Goal: Task Accomplishment & Management: Manage account settings

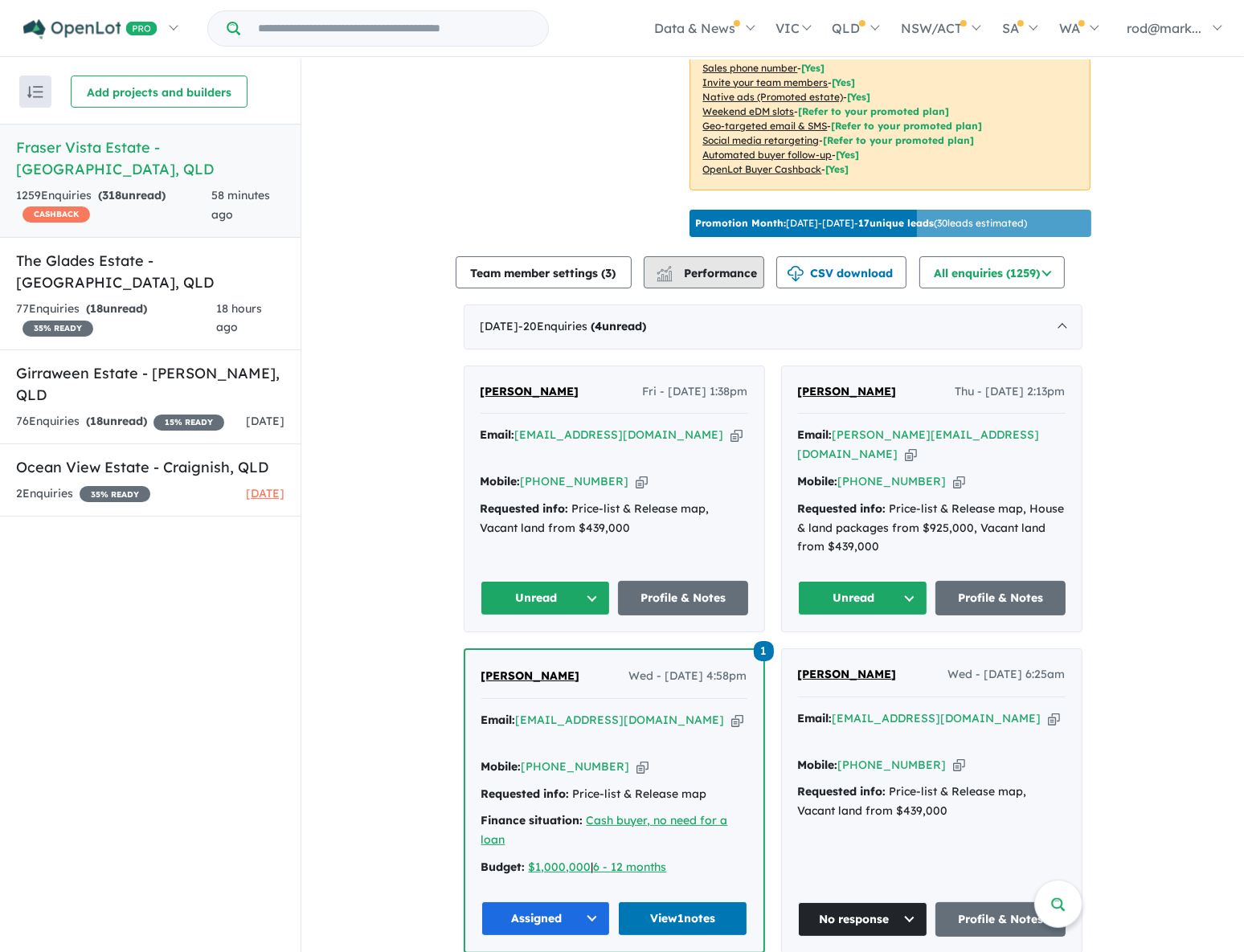
scroll to position [438, 0]
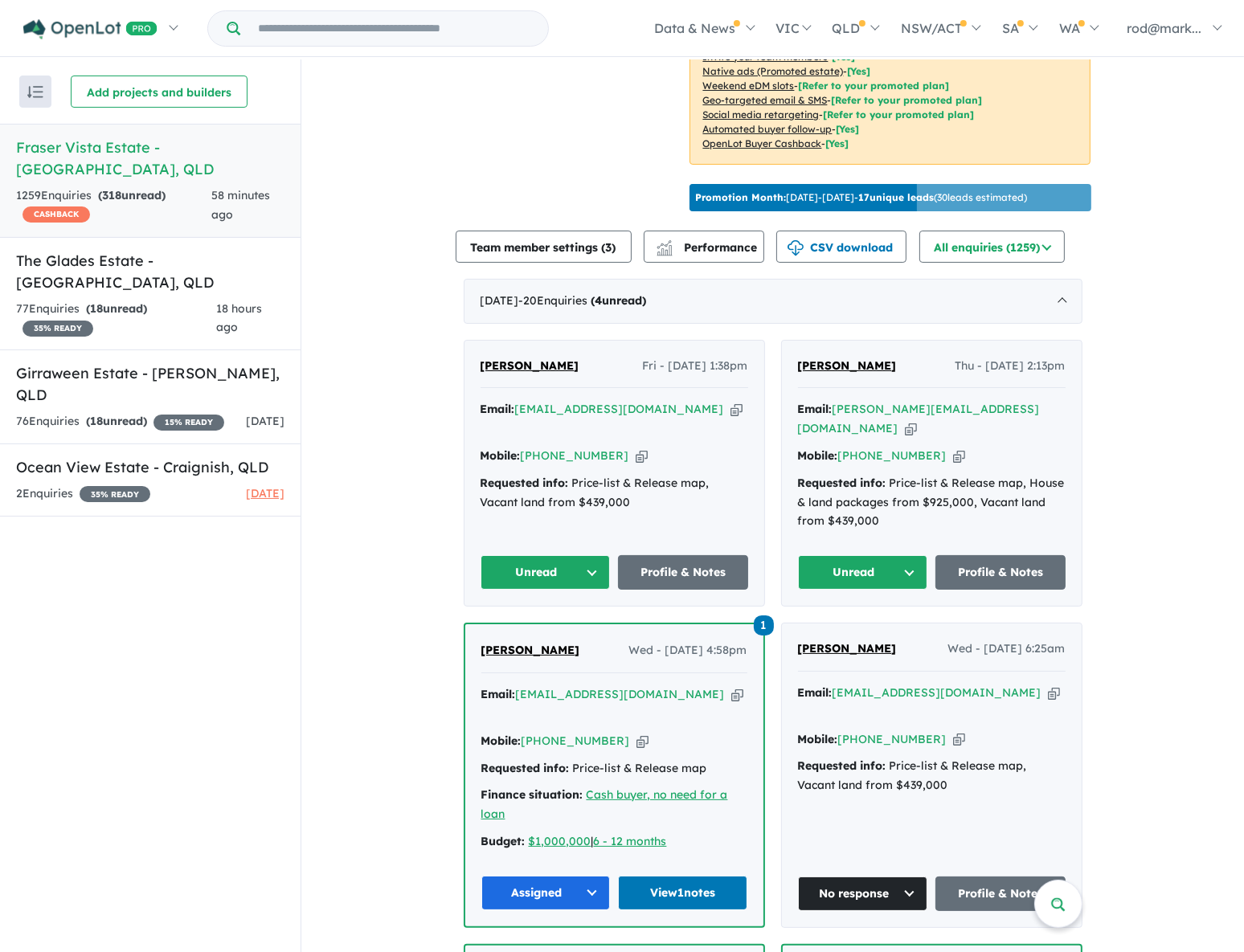
click at [896, 555] on button "Unread" at bounding box center [862, 572] width 130 height 35
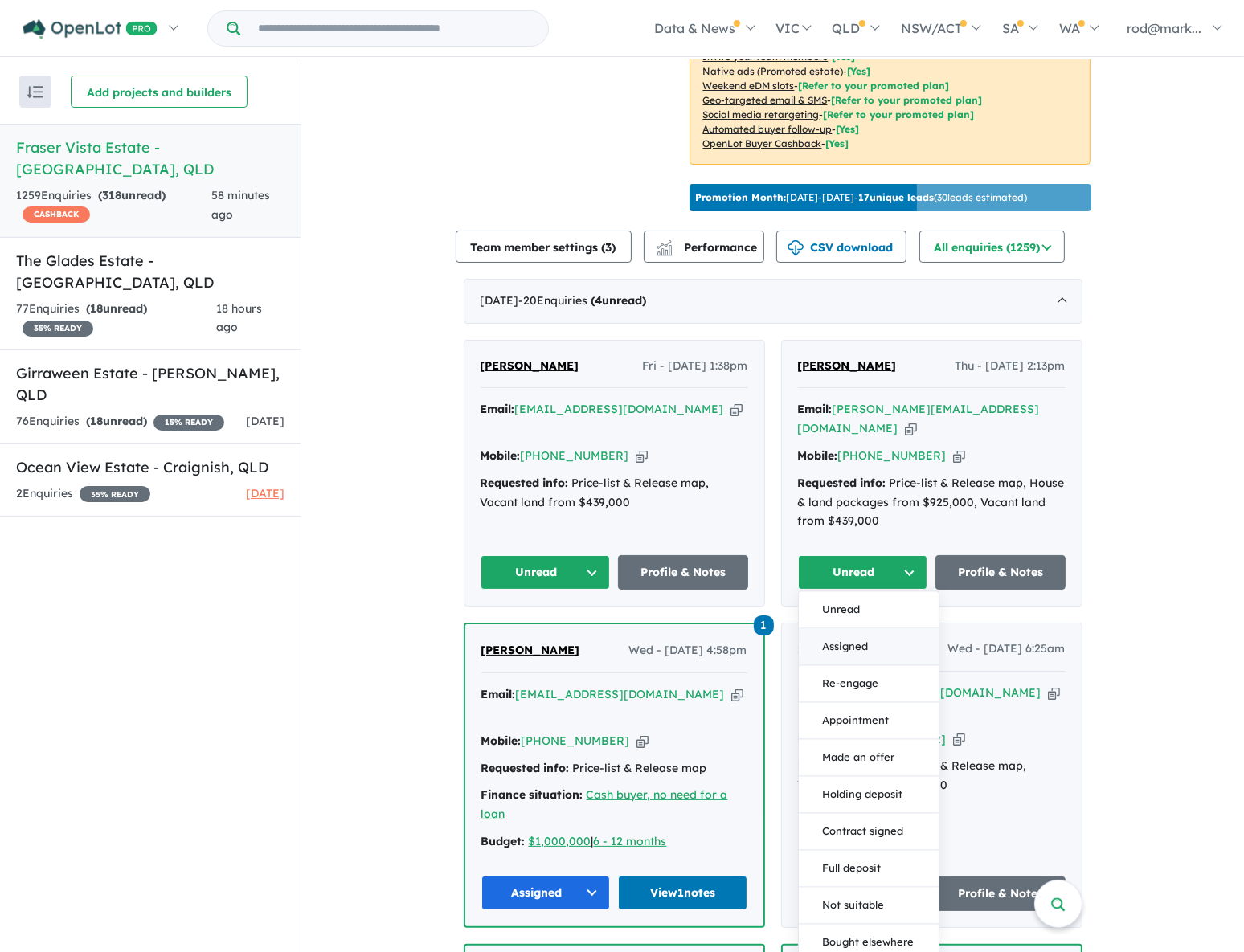
click at [863, 629] on button "Assigned" at bounding box center [868, 647] width 140 height 37
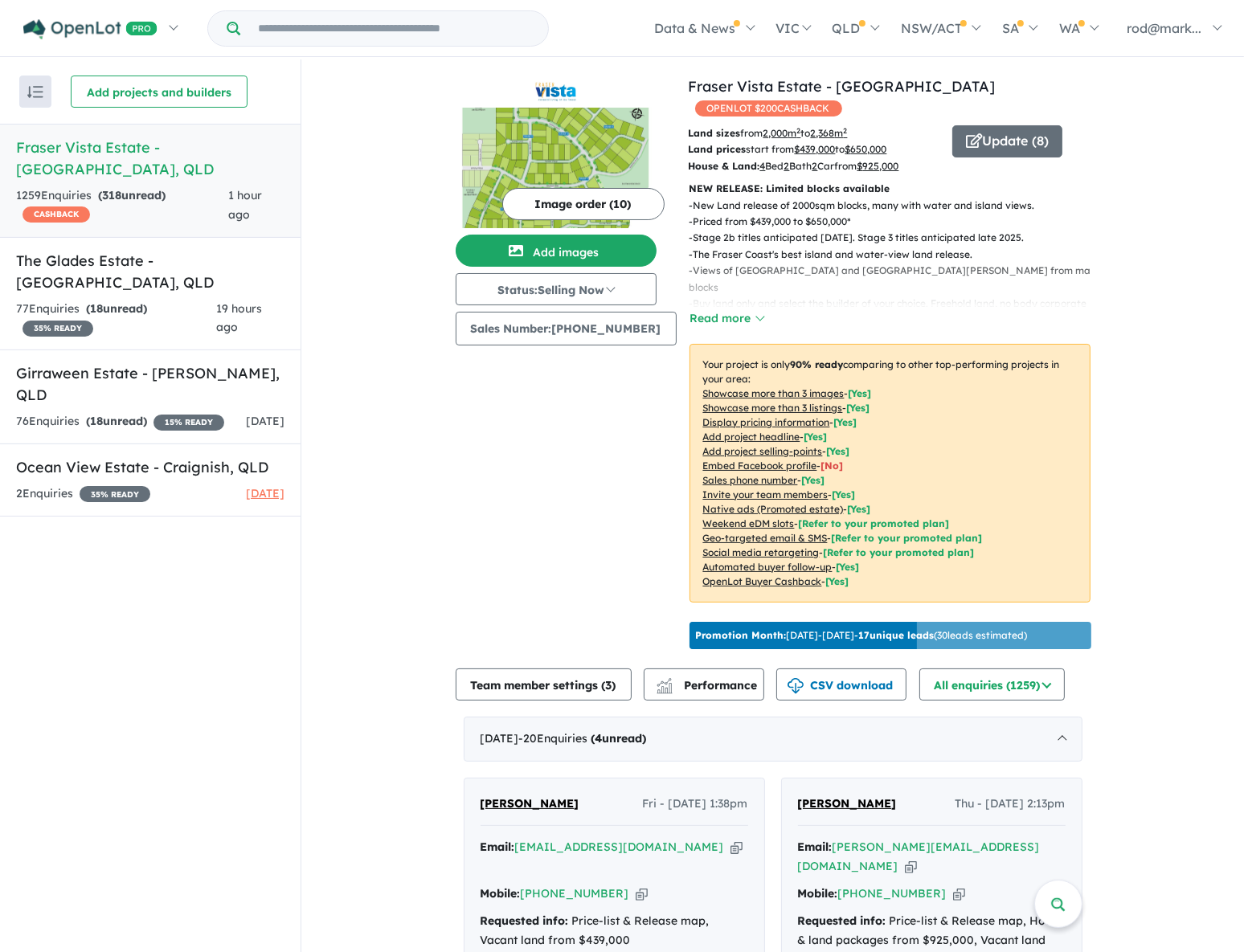
scroll to position [364, 0]
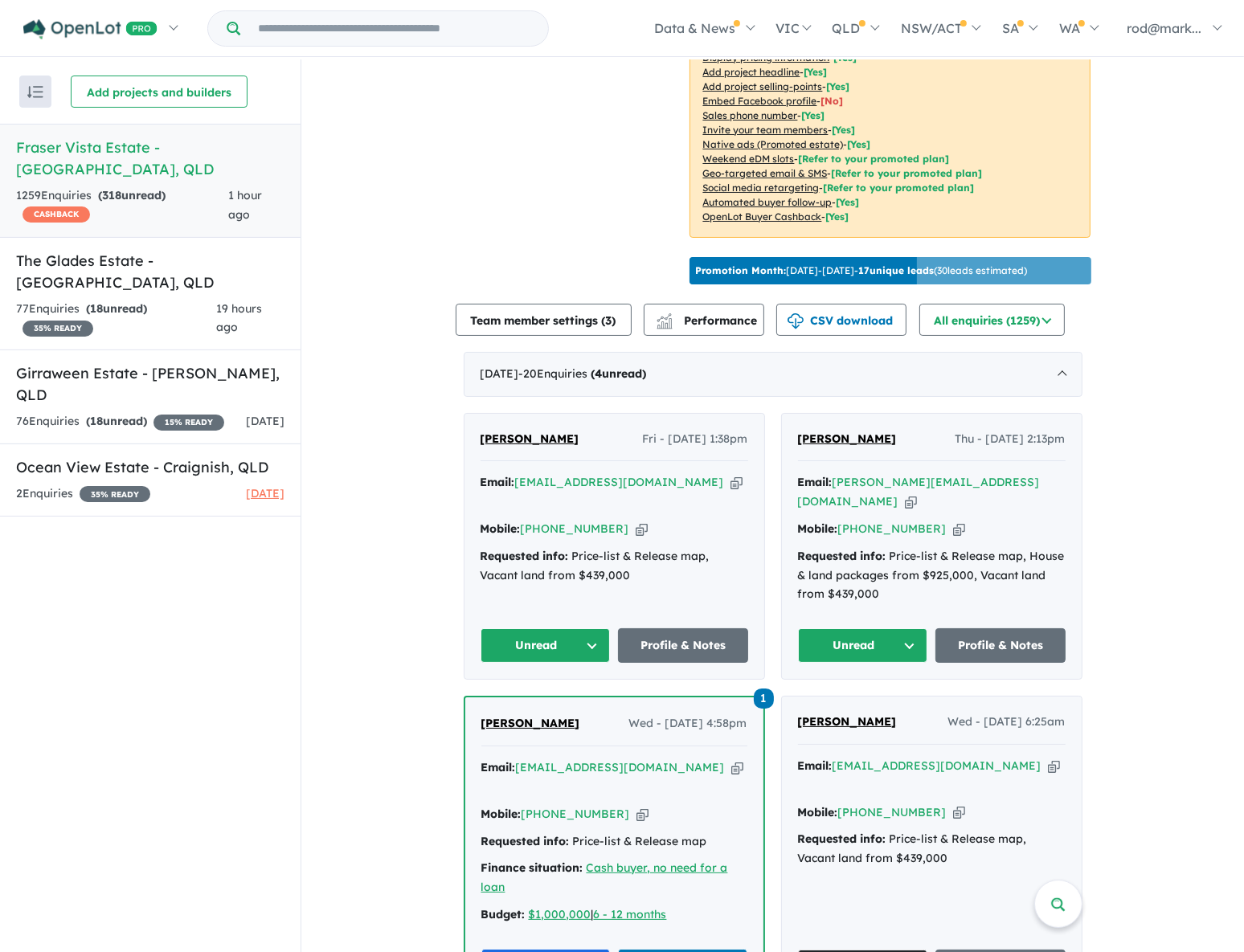
click at [588, 628] on button "Unread" at bounding box center [545, 645] width 130 height 35
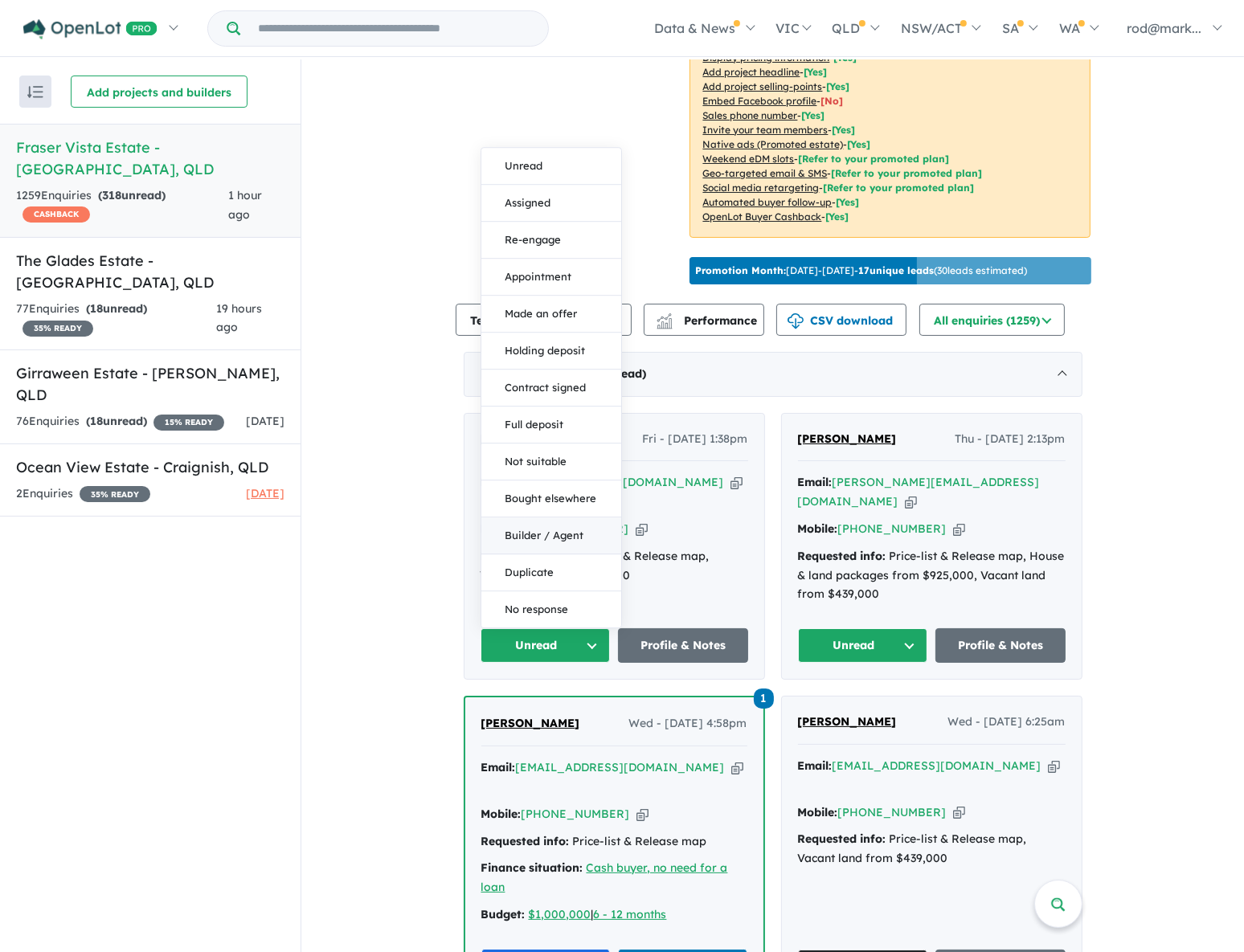
click at [534, 517] on button "Builder / Agent" at bounding box center [551, 536] width 140 height 37
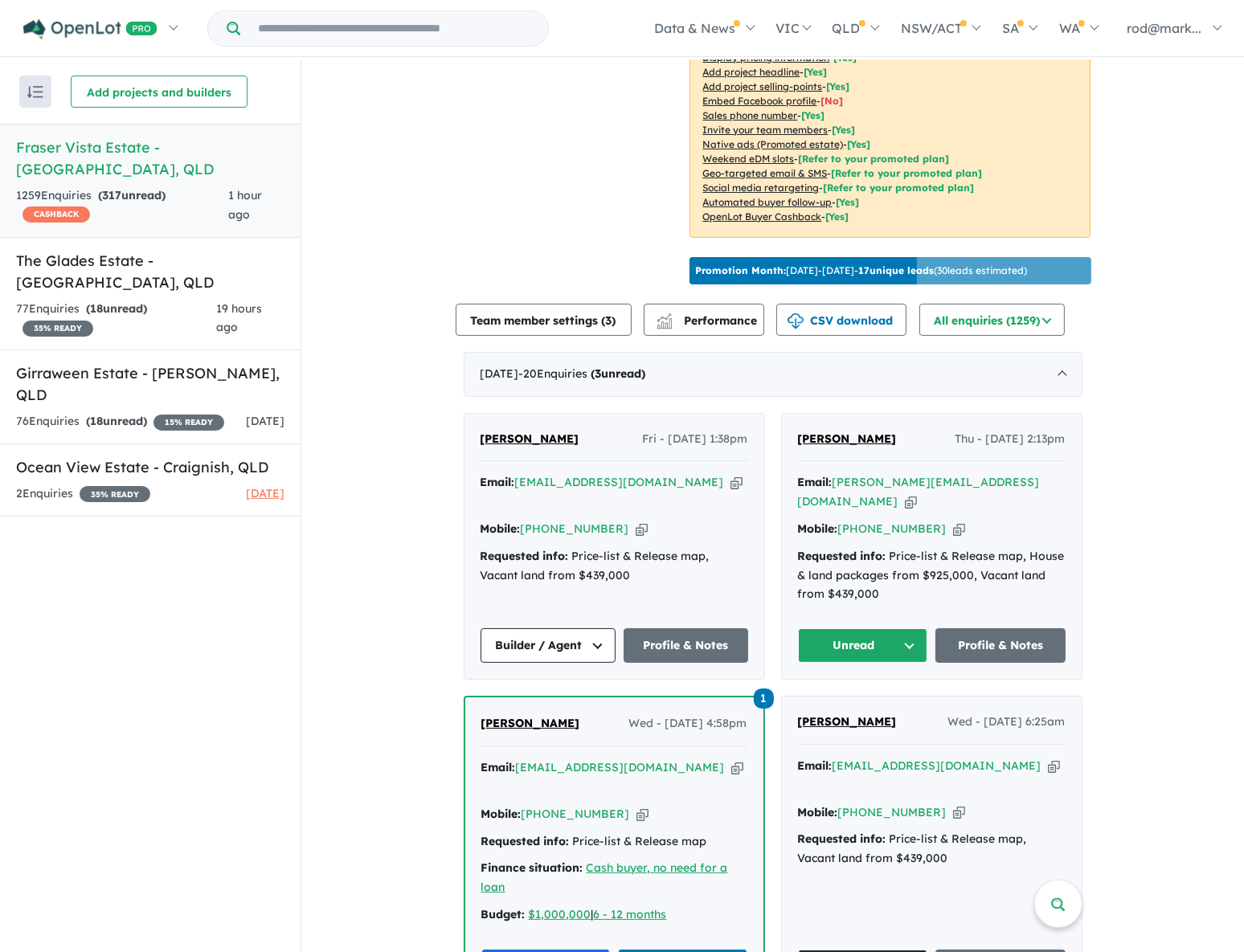
click at [908, 628] on button "Unread" at bounding box center [862, 645] width 130 height 35
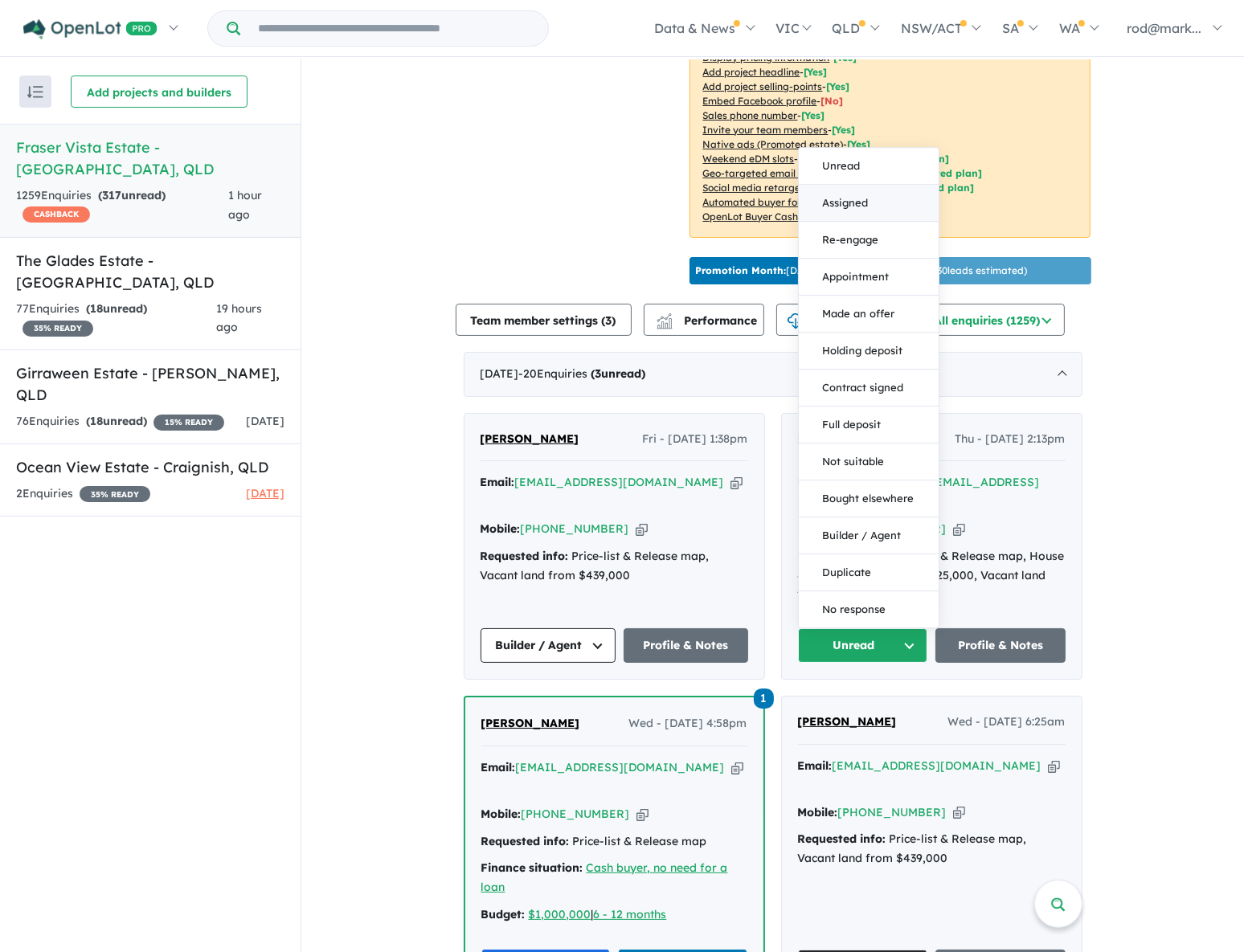
click at [849, 185] on button "Assigned" at bounding box center [868, 203] width 140 height 37
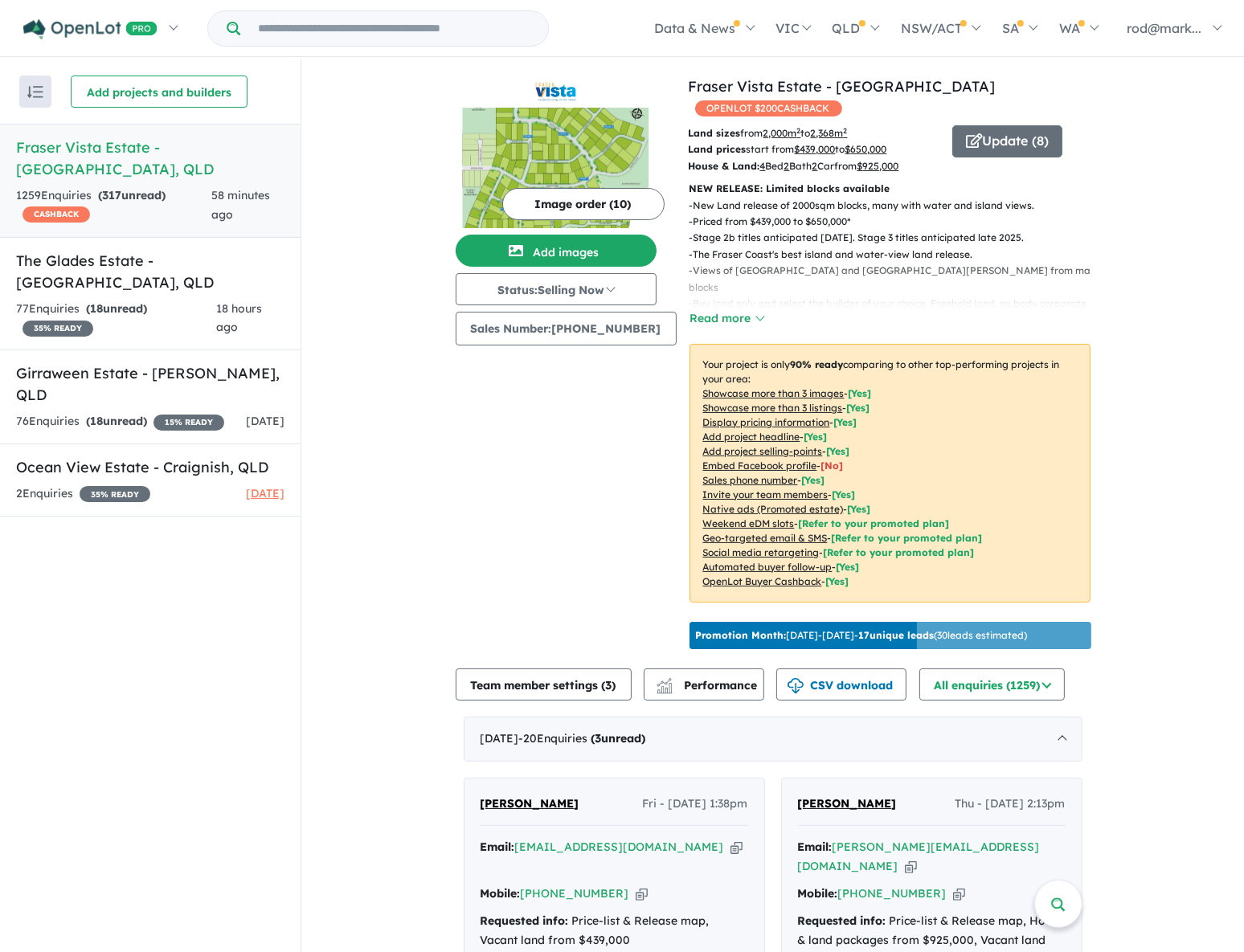
scroll to position [438, 0]
